Goal: Go to known website: Go to known website

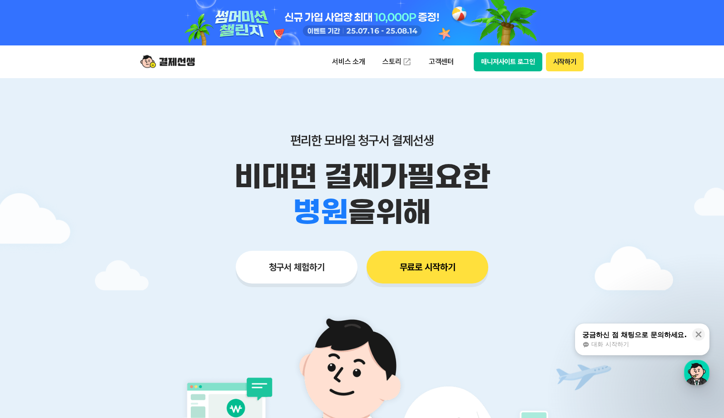
click at [659, 228] on div at bounding box center [362, 317] width 724 height 479
click at [513, 64] on button "매니저사이트 로그인" at bounding box center [508, 61] width 69 height 19
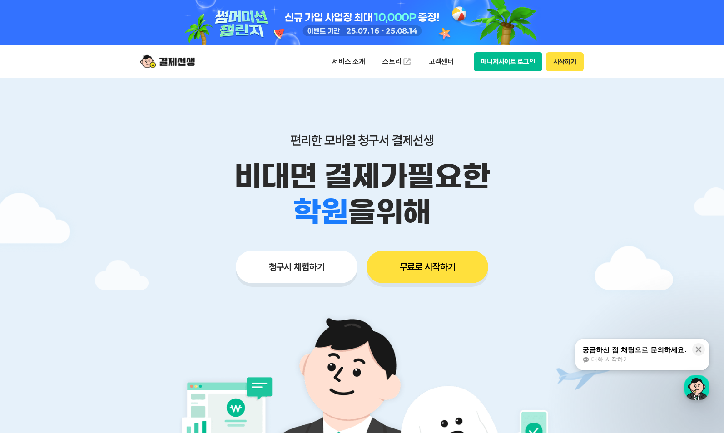
click at [513, 66] on button "매니저사이트 로그인" at bounding box center [508, 61] width 69 height 19
click at [506, 56] on button "매니저사이트 로그인" at bounding box center [508, 61] width 69 height 19
